Goal: Information Seeking & Learning: Find contact information

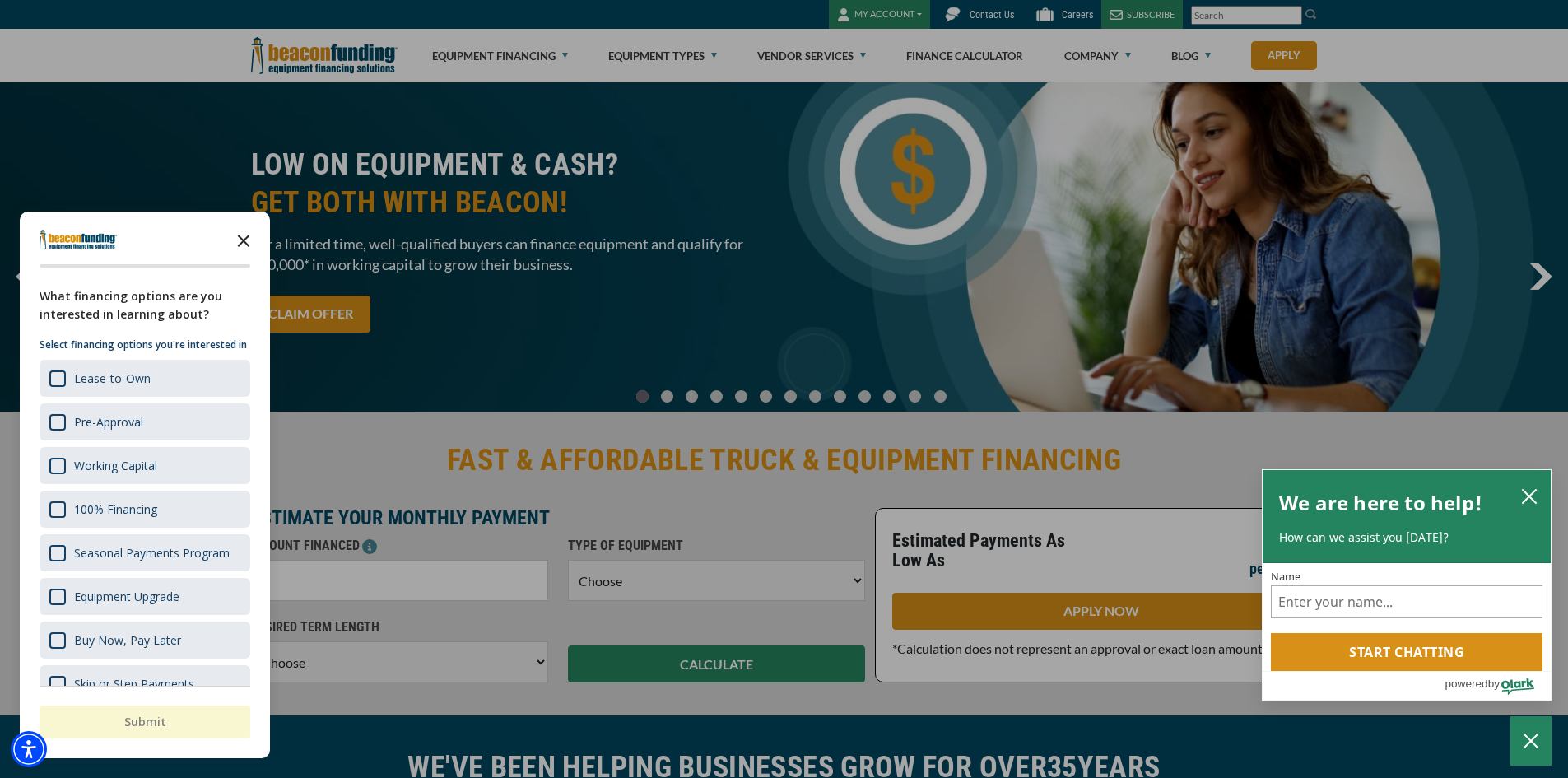
click at [241, 238] on polygon "Close the survey" at bounding box center [243, 241] width 13 height 13
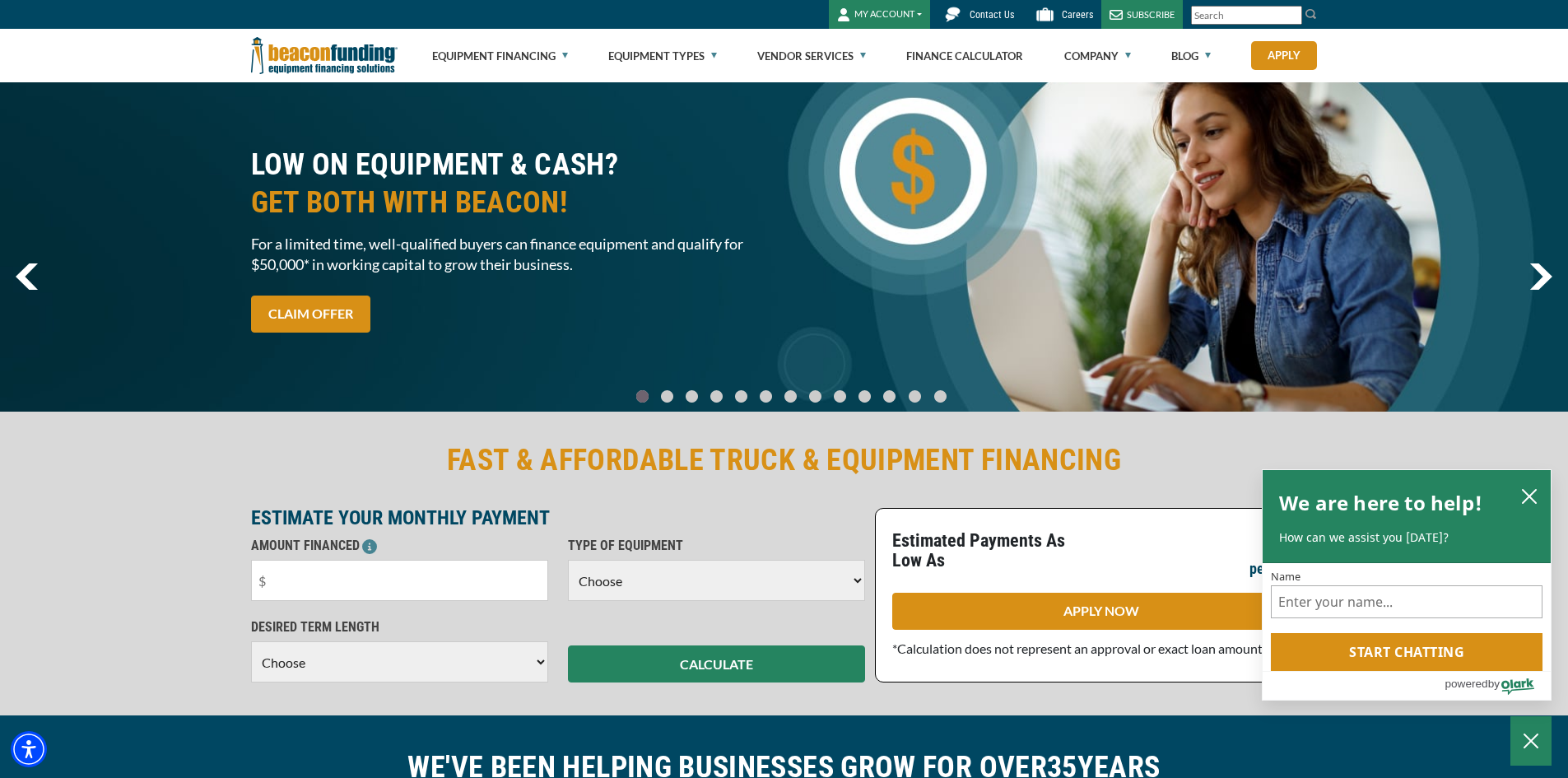
click at [990, 14] on span "Contact Us" at bounding box center [991, 15] width 44 height 12
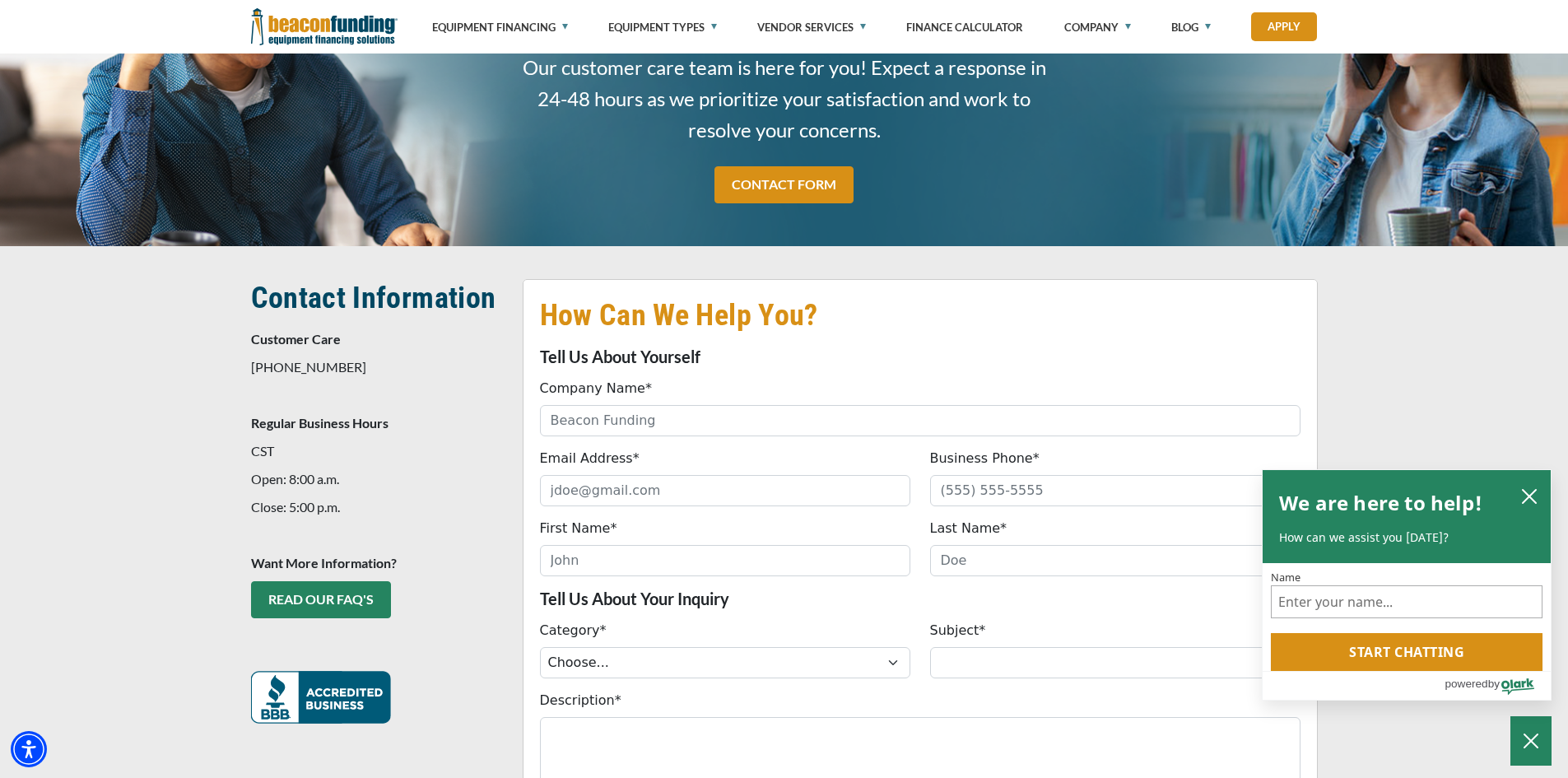
scroll to position [165, 0]
click at [1529, 494] on icon "close chatbox" at bounding box center [1529, 496] width 14 height 14
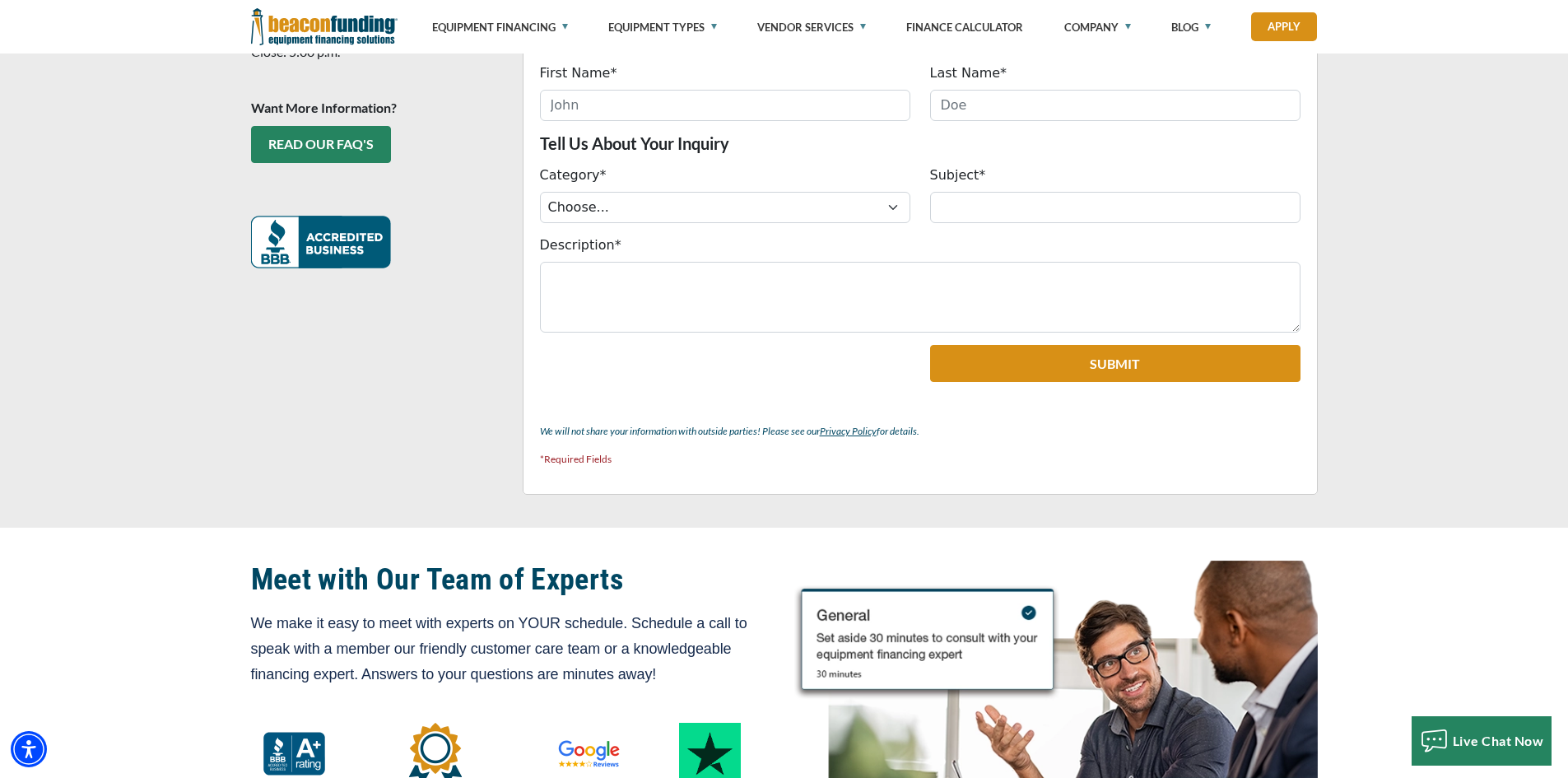
scroll to position [658, 0]
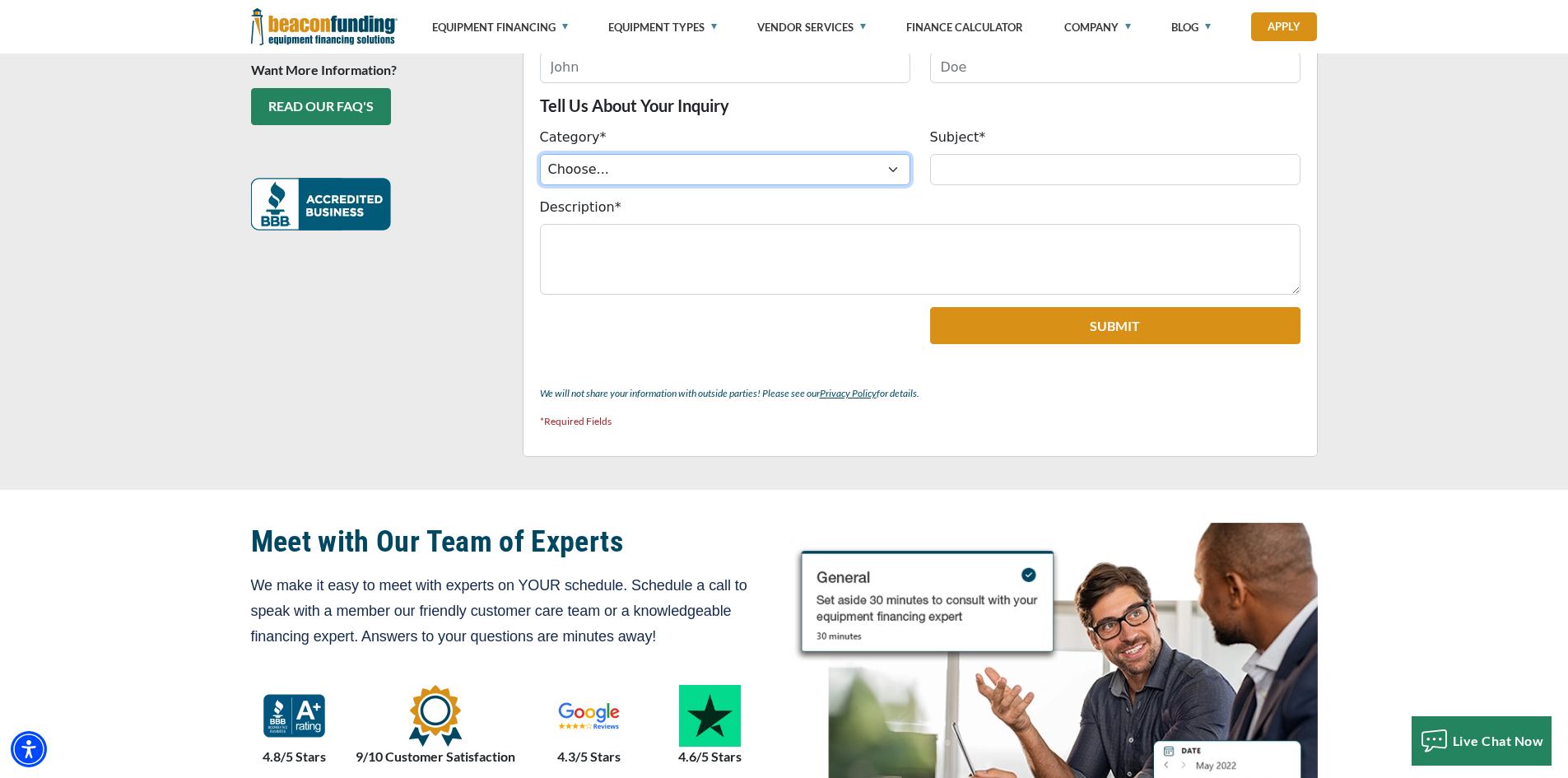
click at [884, 167] on select "Choose... ACH Change Request Balance Billing Customer Portal Access Document Re…" at bounding box center [725, 169] width 371 height 31
click at [836, 107] on p "Tell Us About Your Inquiry" at bounding box center [920, 105] width 761 height 20
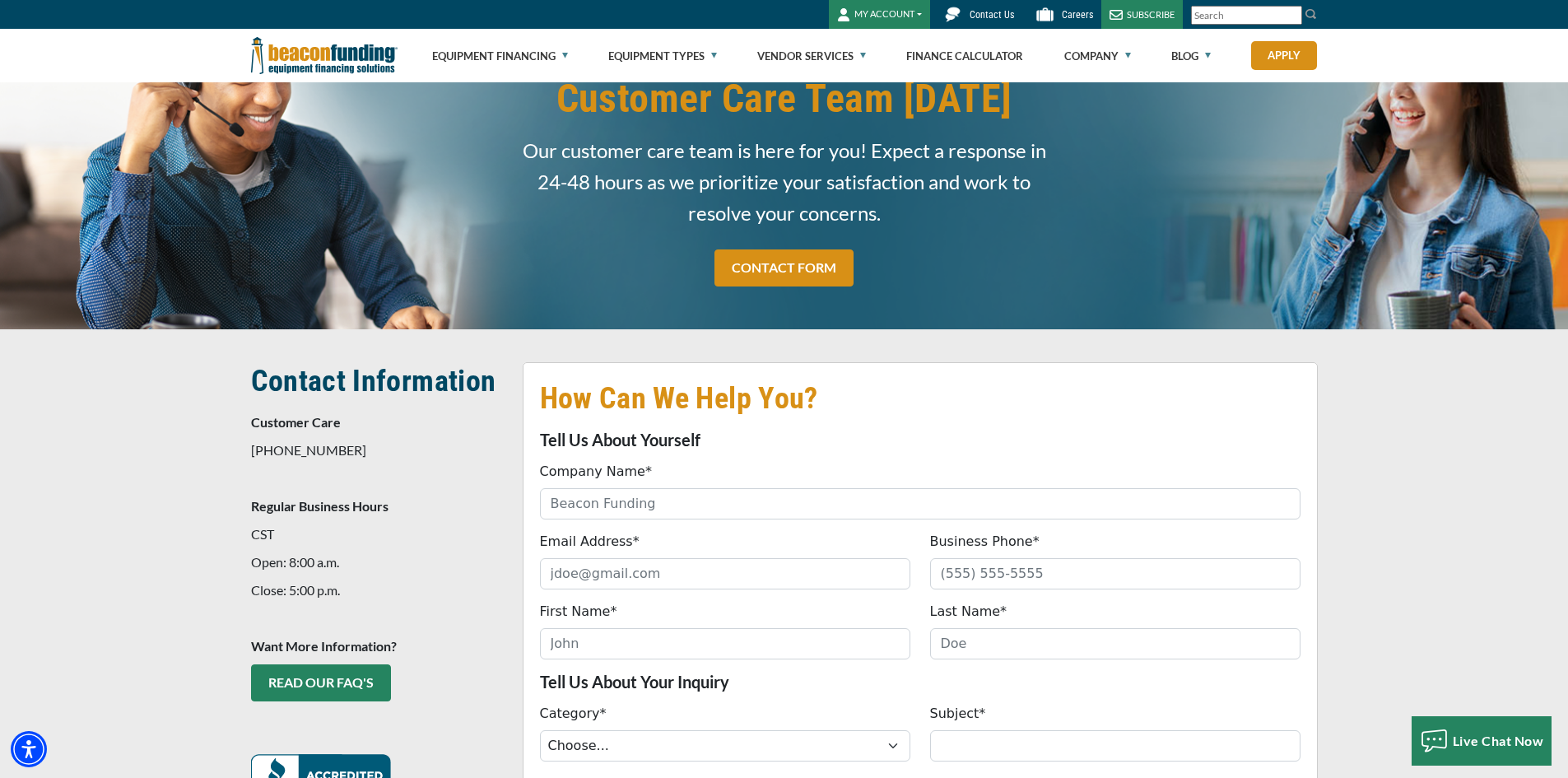
scroll to position [0, 0]
